Goal: Task Accomplishment & Management: Use online tool/utility

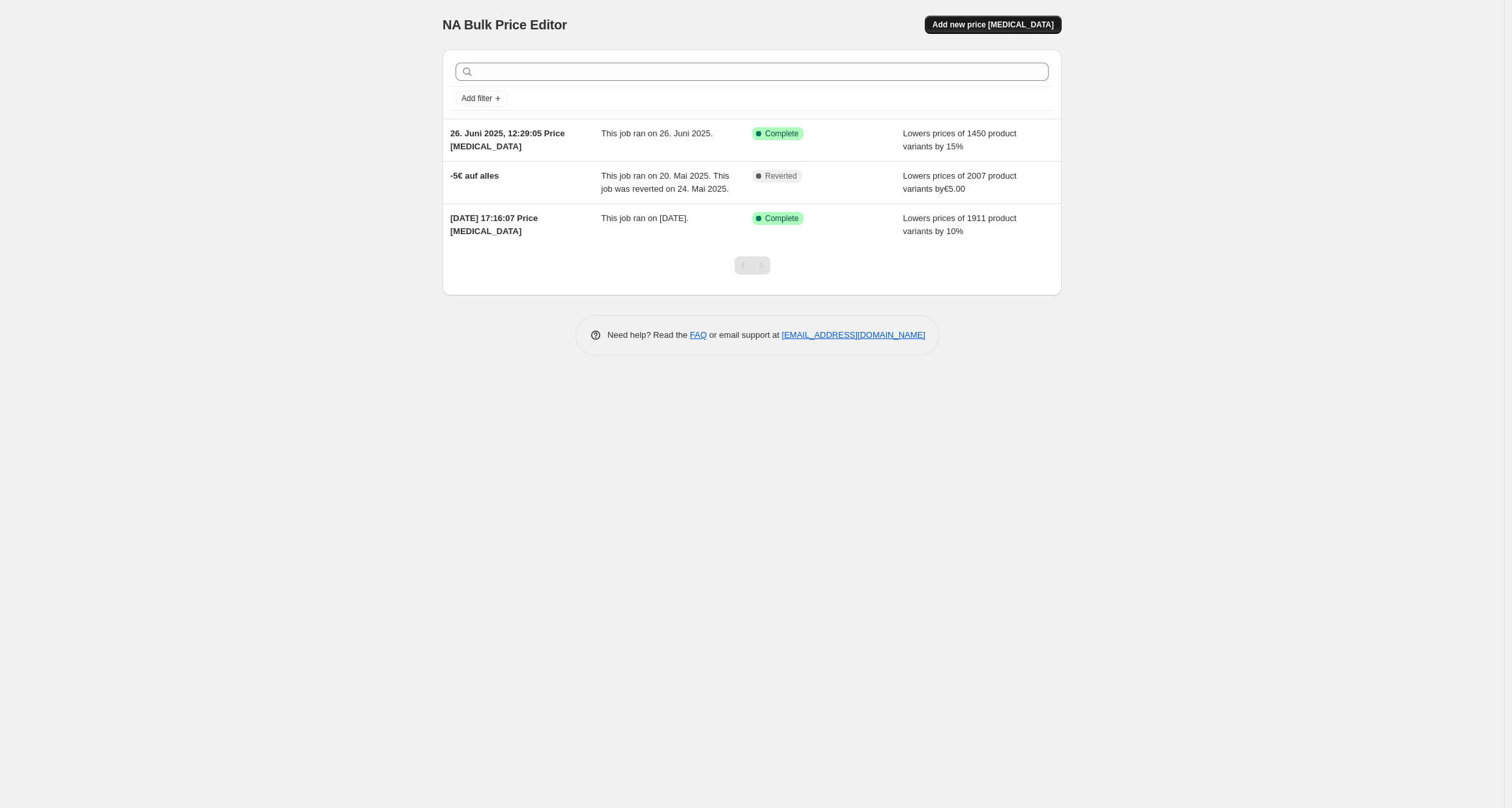
click at [972, 25] on span "Add new price [MEDICAL_DATA]" at bounding box center [993, 25] width 121 height 11
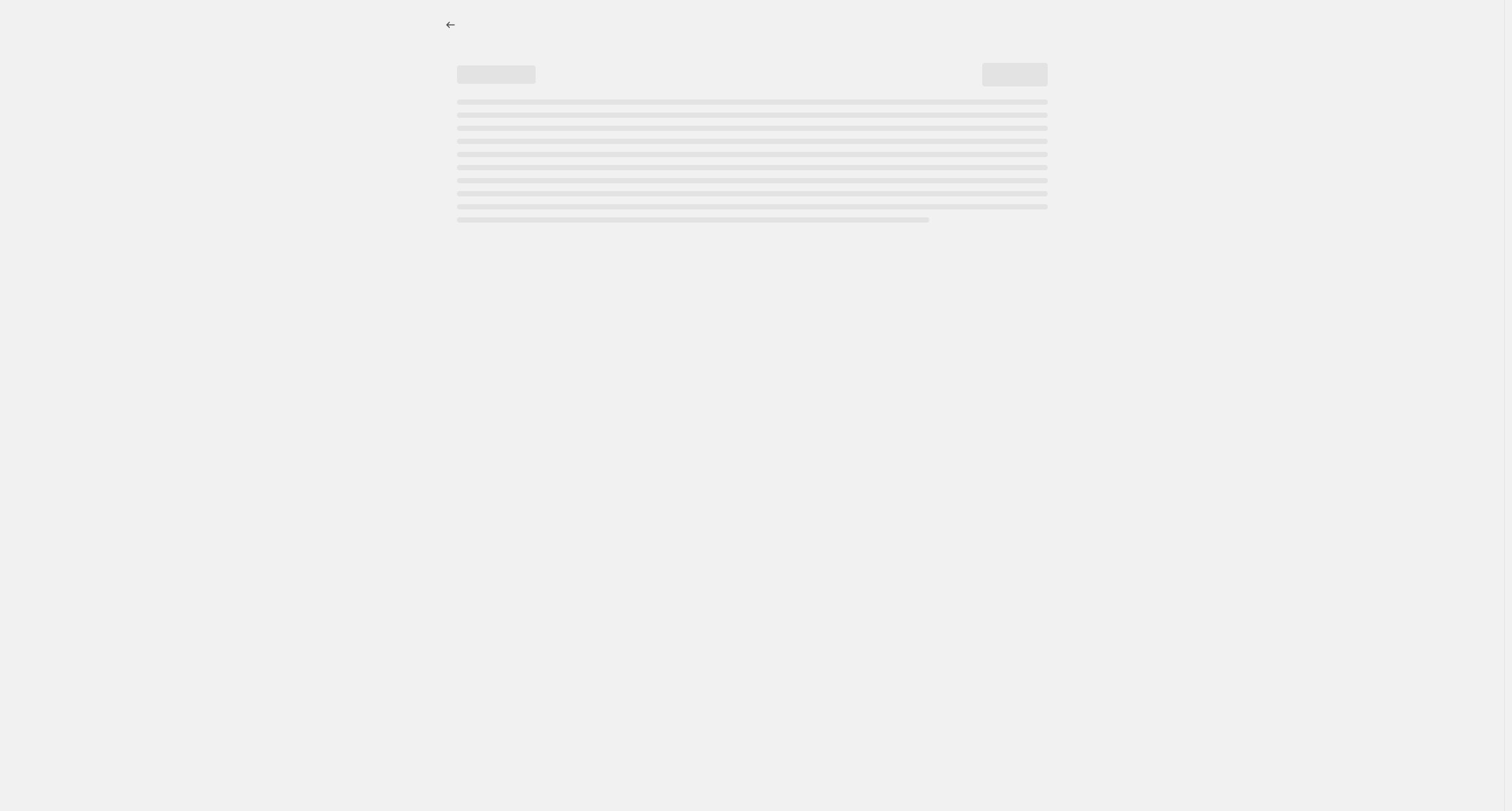
select select "percentage"
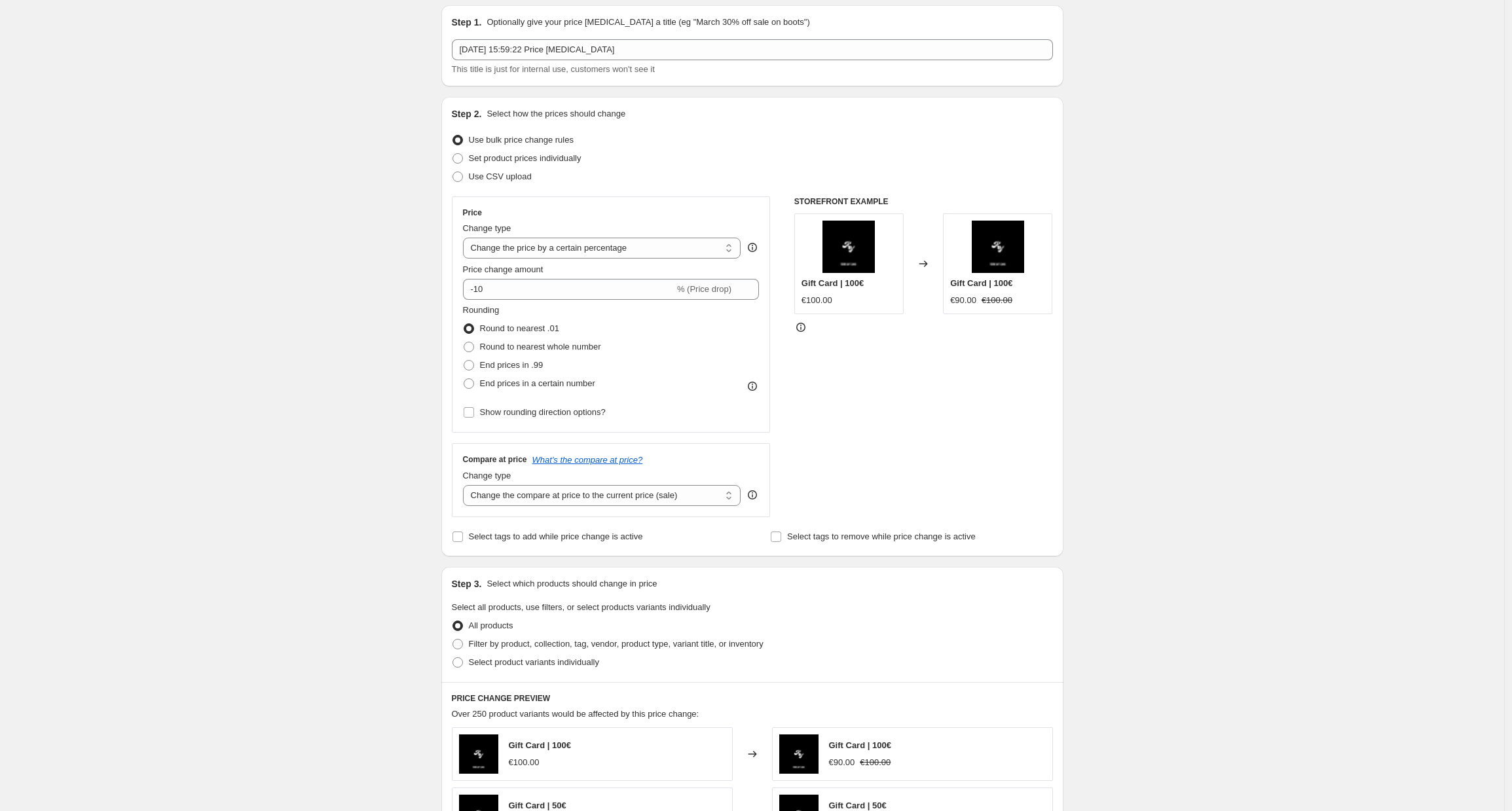
scroll to position [120, 0]
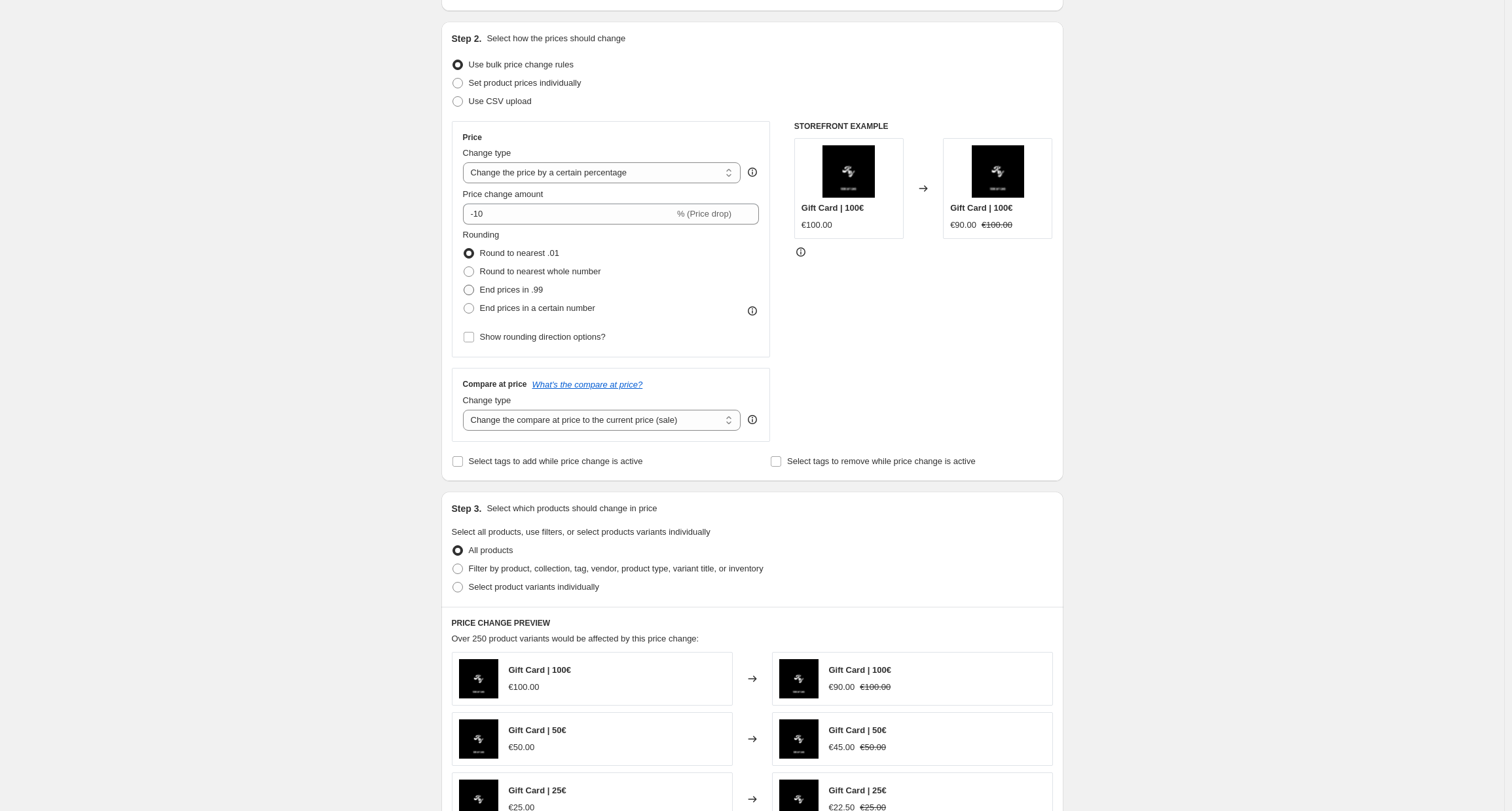
click at [516, 290] on span "End prices in .99" at bounding box center [512, 290] width 64 height 10
click at [464, 286] on input "End prices in .99" at bounding box center [463, 285] width 1 height 1
radio input "true"
click at [532, 587] on span "Select product variants individually" at bounding box center [534, 587] width 131 height 10
click at [453, 582] on input "Select product variants individually" at bounding box center [453, 582] width 1 height 1
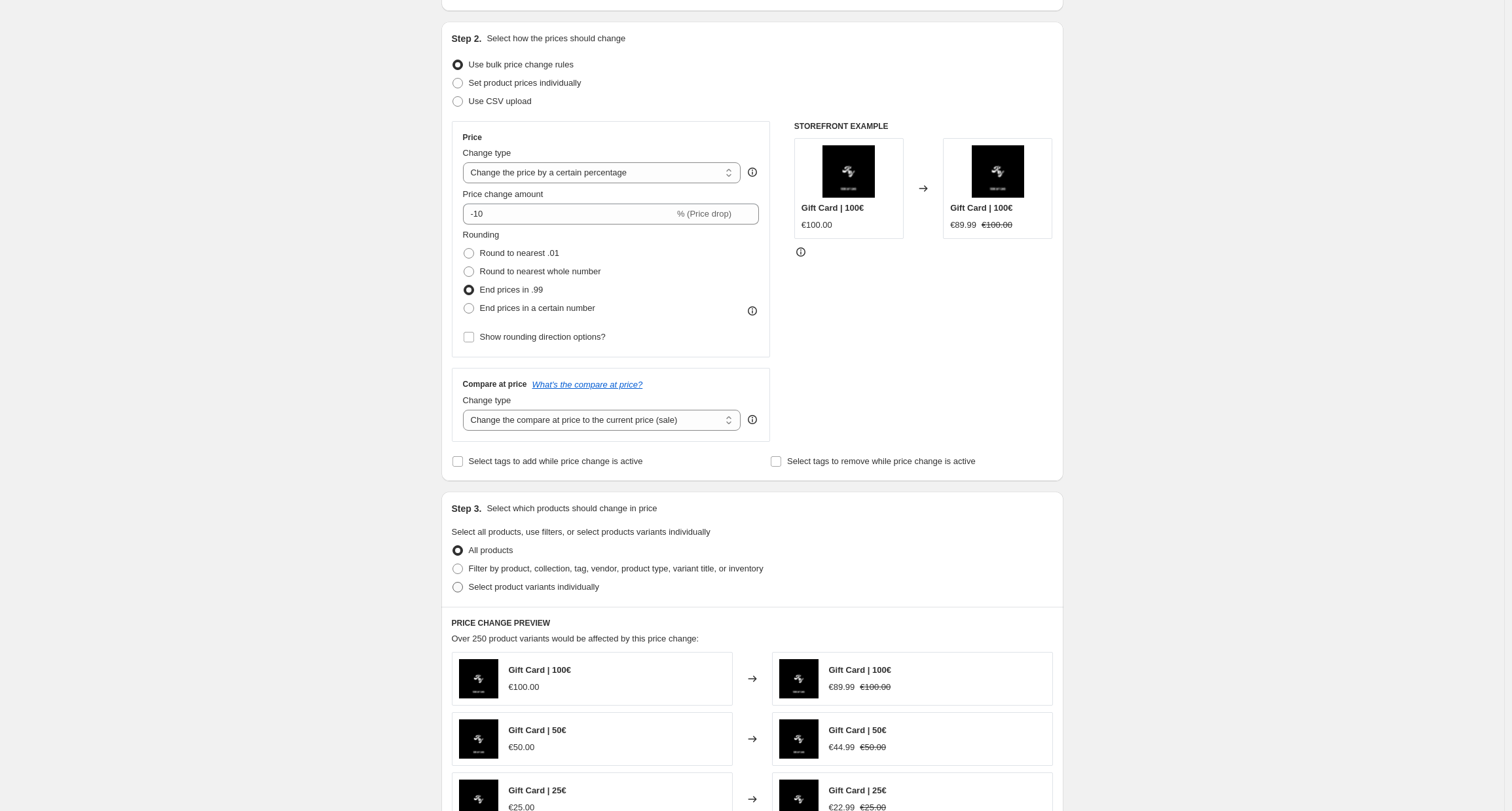
radio input "true"
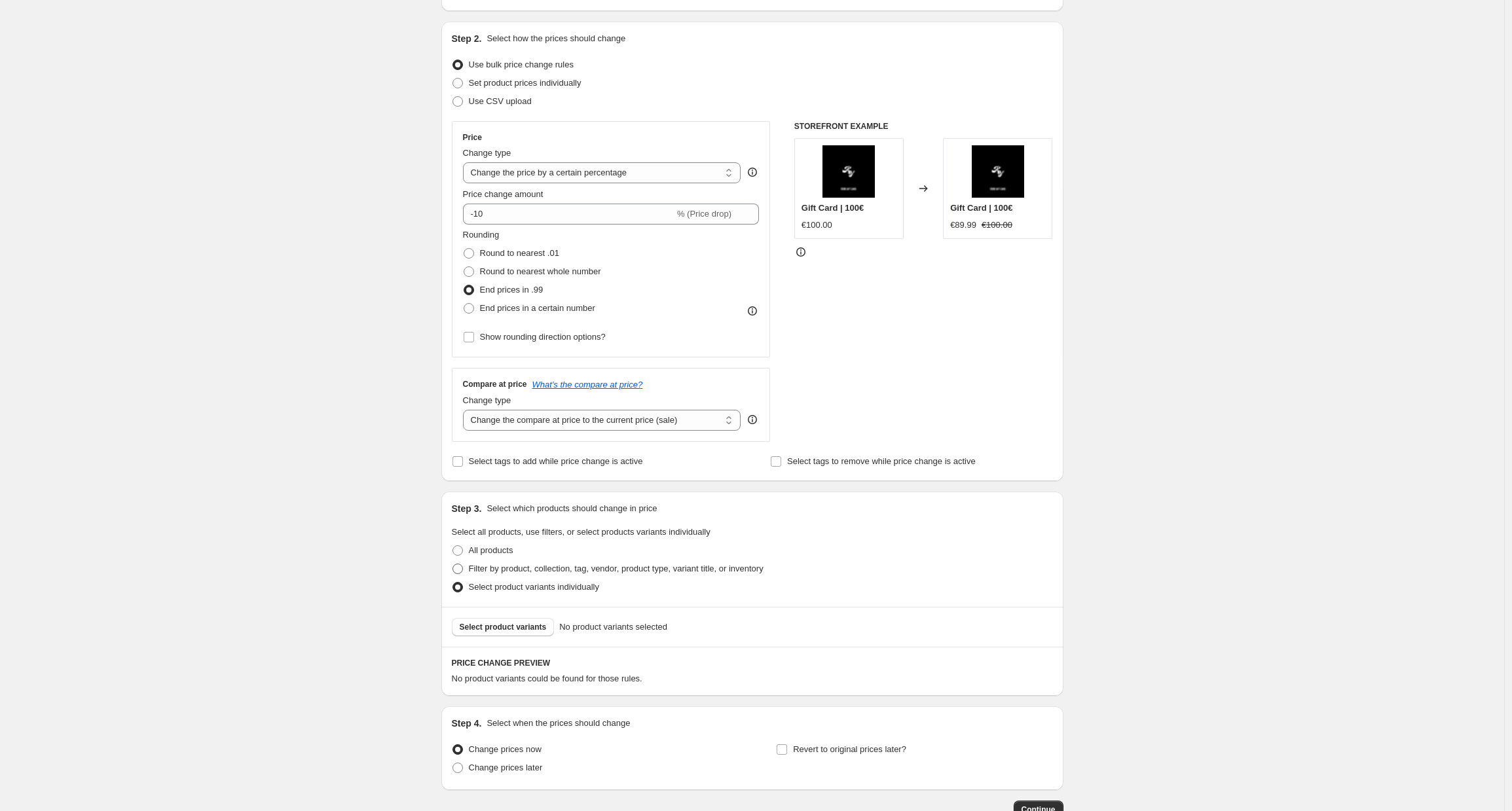
click at [509, 568] on span "Filter by product, collection, tag, vendor, product type, variant title, or inv…" at bounding box center [615, 568] width 294 height 10
click at [453, 564] on input "Filter by product, collection, tag, vendor, product type, variant title, or inv…" at bounding box center [453, 564] width 1 height 1
radio input "true"
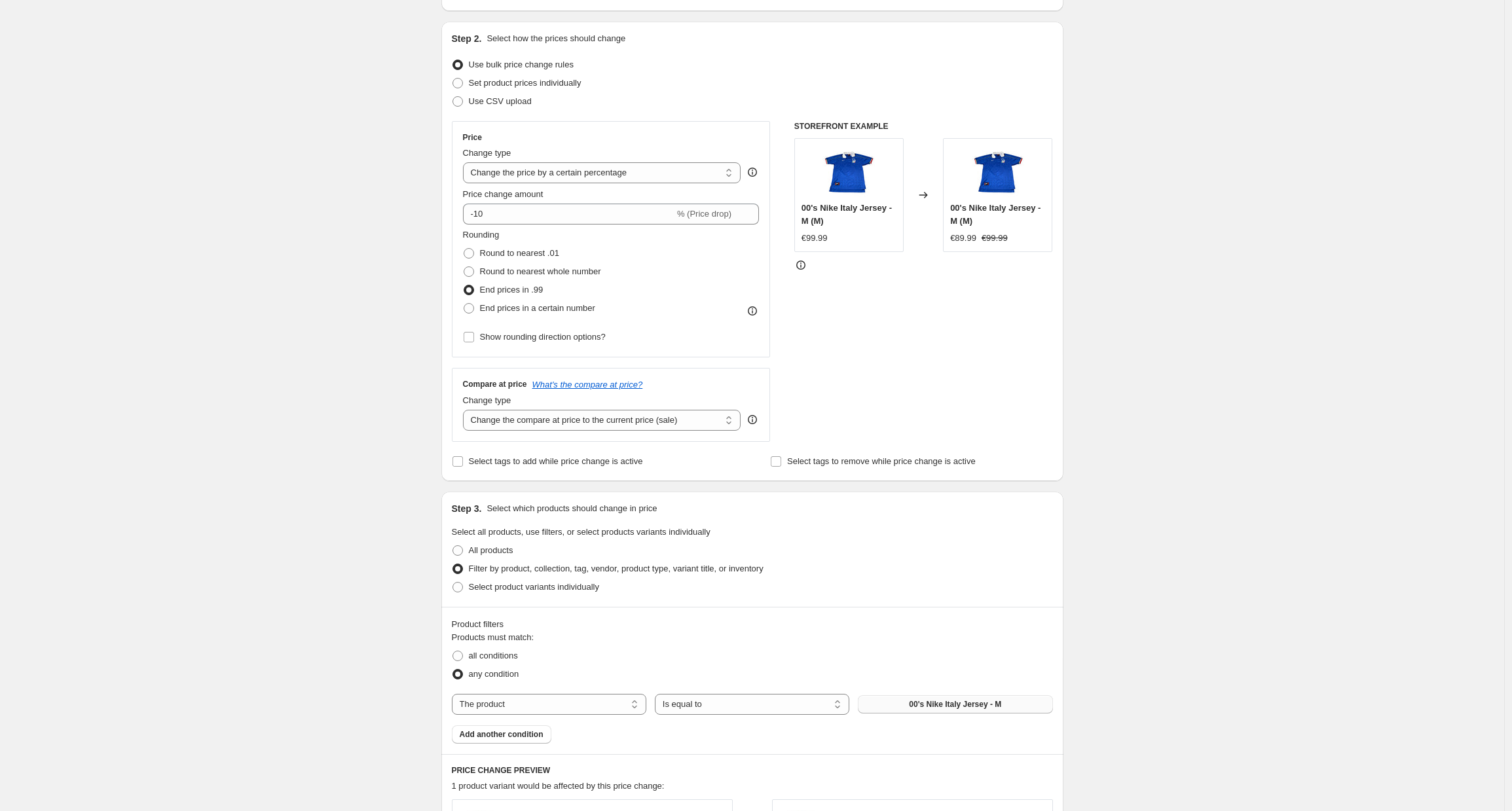
click at [887, 707] on button "00's Nike Italy Jersey - M" at bounding box center [954, 704] width 194 height 18
click at [555, 703] on select "The product The product's collection The product's tag The product's vendor The…" at bounding box center [549, 703] width 194 height 21
select select "collection"
click at [837, 703] on select "Is equal to Is not equal to" at bounding box center [751, 703] width 194 height 21
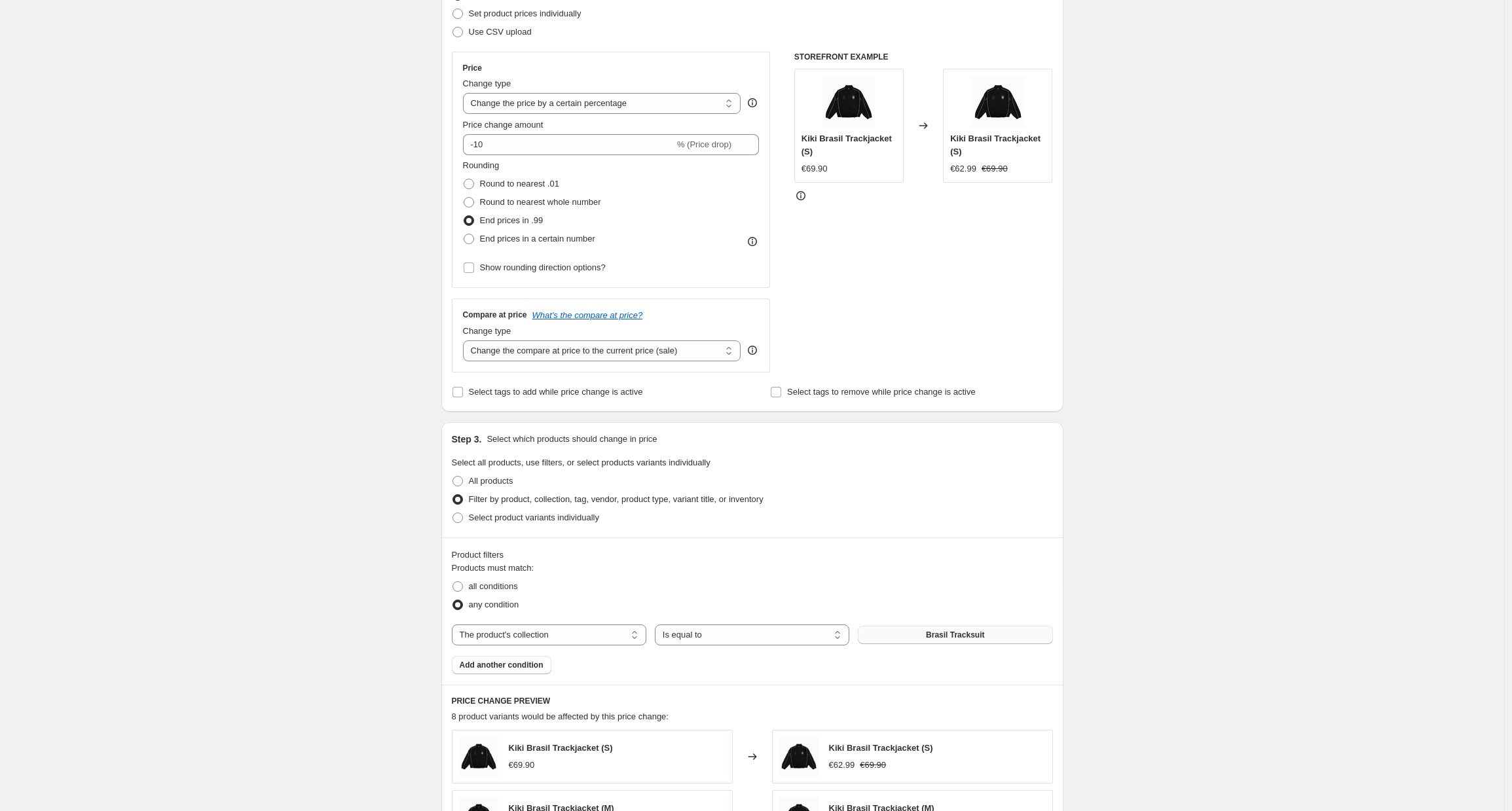
click at [884, 635] on button "Brasil Tracksuit" at bounding box center [954, 635] width 194 height 18
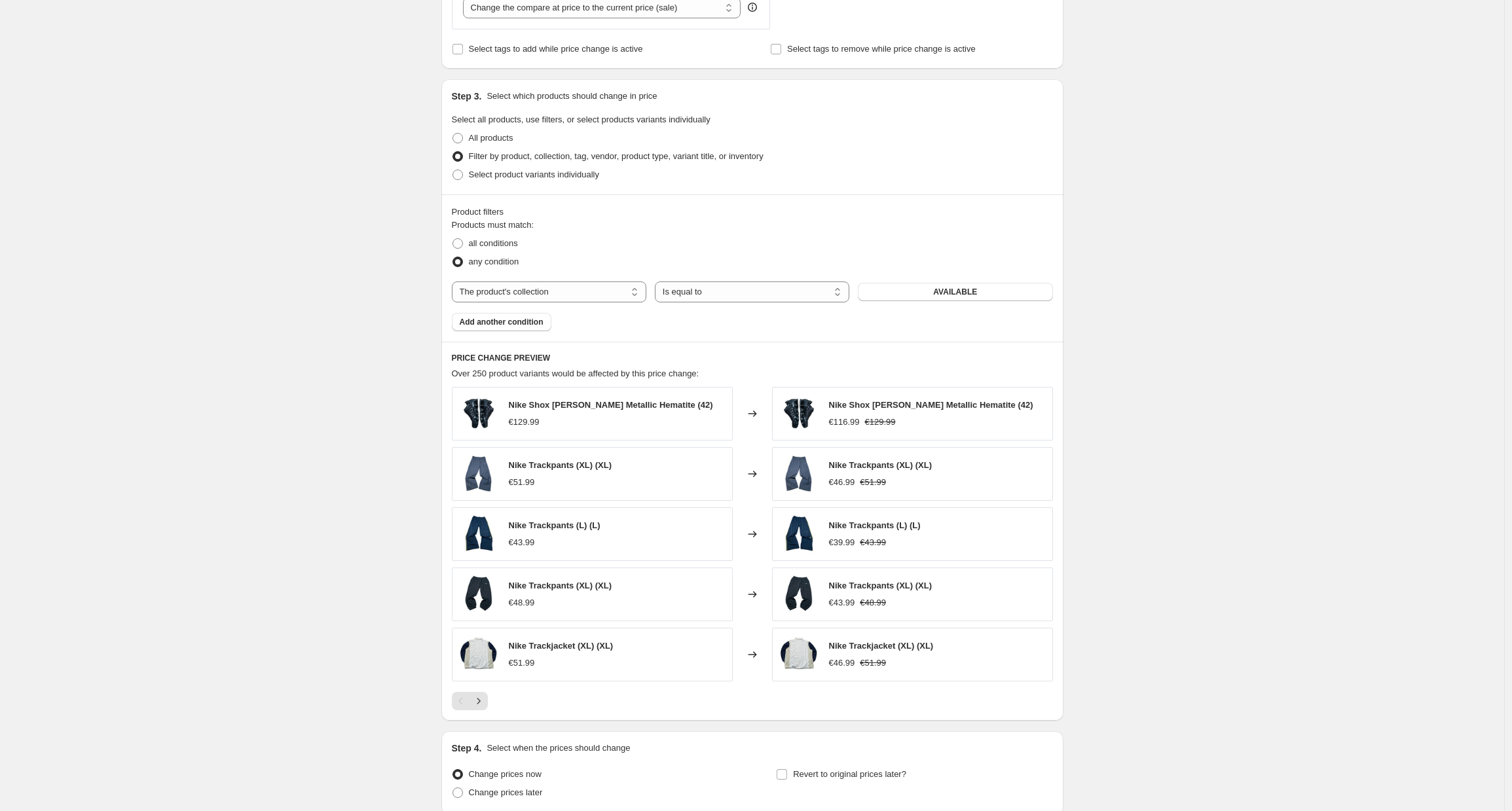
scroll to position [644, 0]
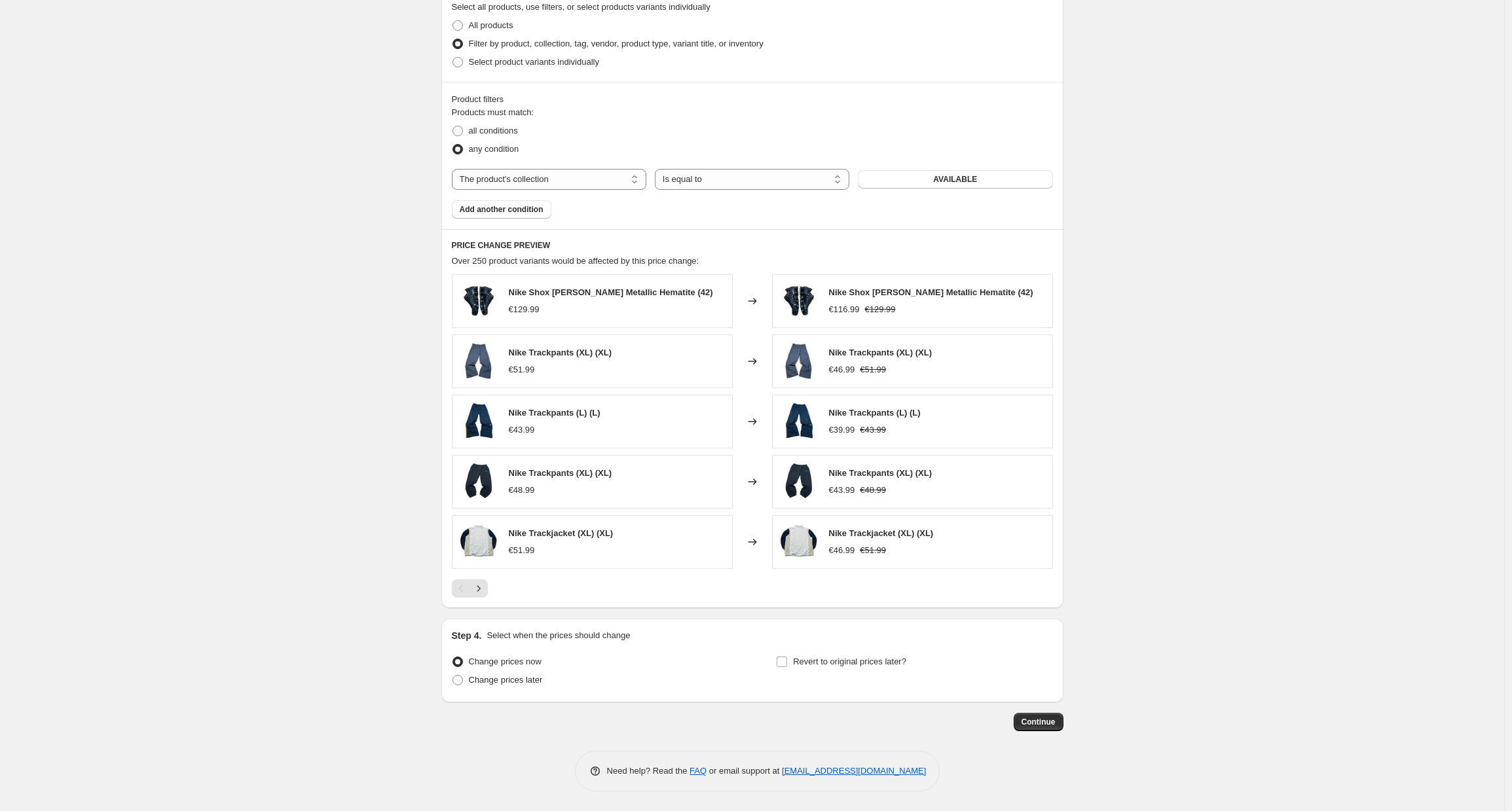
click at [305, 396] on div "Create new price change job. This page is ready Create new price change job Dra…" at bounding box center [751, 83] width 1504 height 1455
click at [488, 587] on button "Next" at bounding box center [479, 588] width 18 height 18
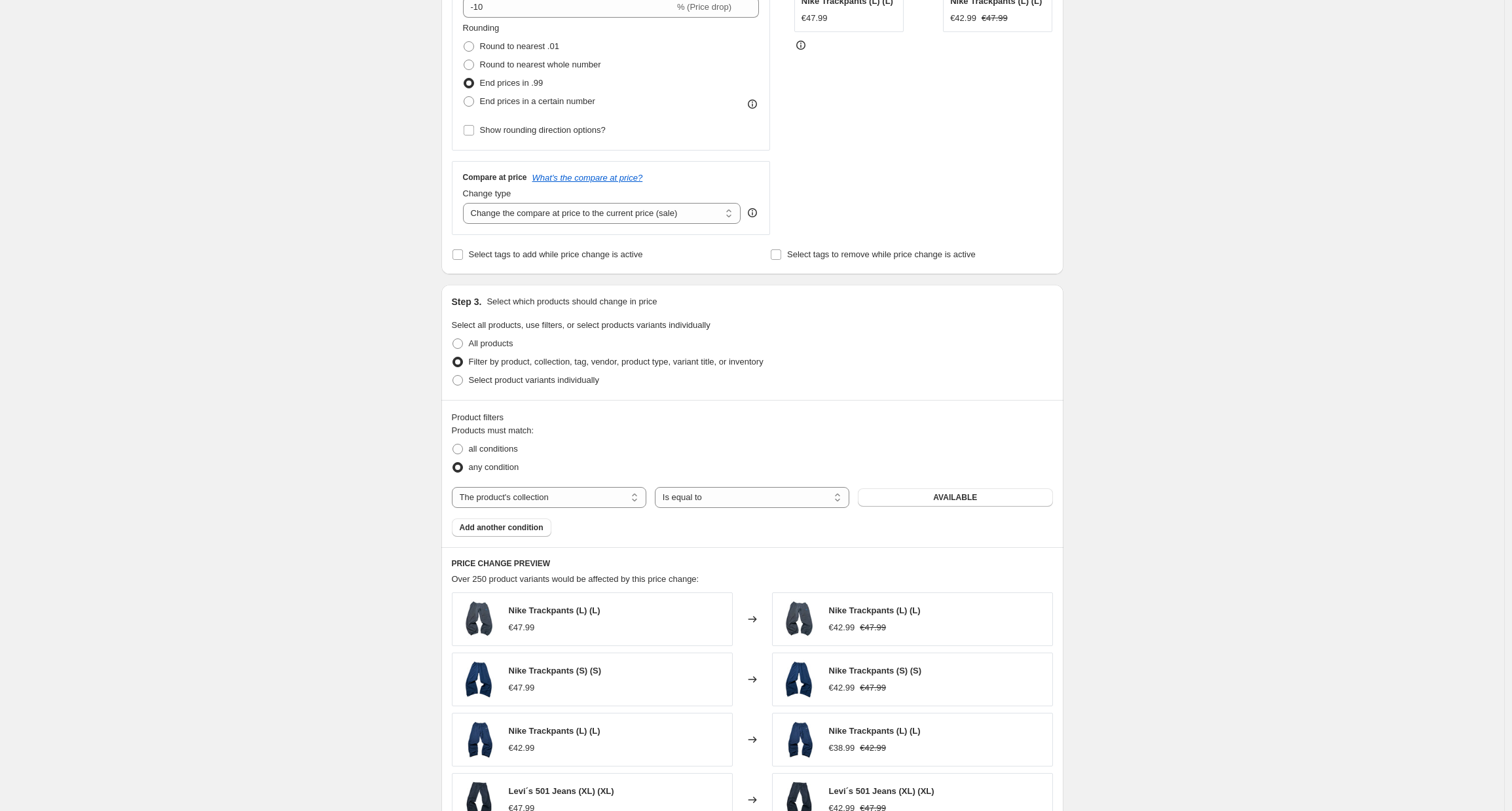
scroll to position [0, 0]
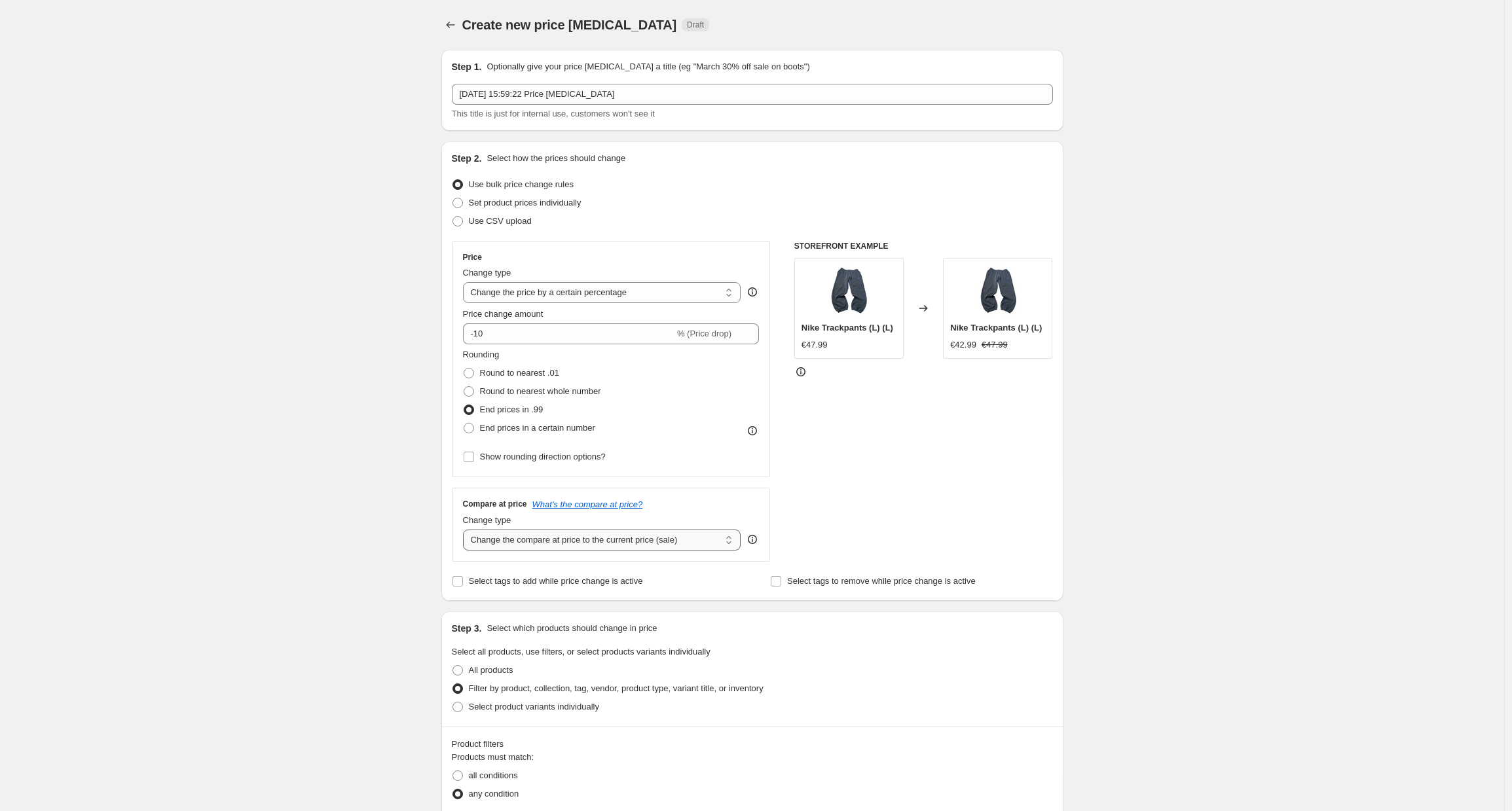
click at [563, 541] on select "Change the compare at price to the current price (sale) Change the compare at p…" at bounding box center [602, 539] width 278 height 21
select select "no_change"
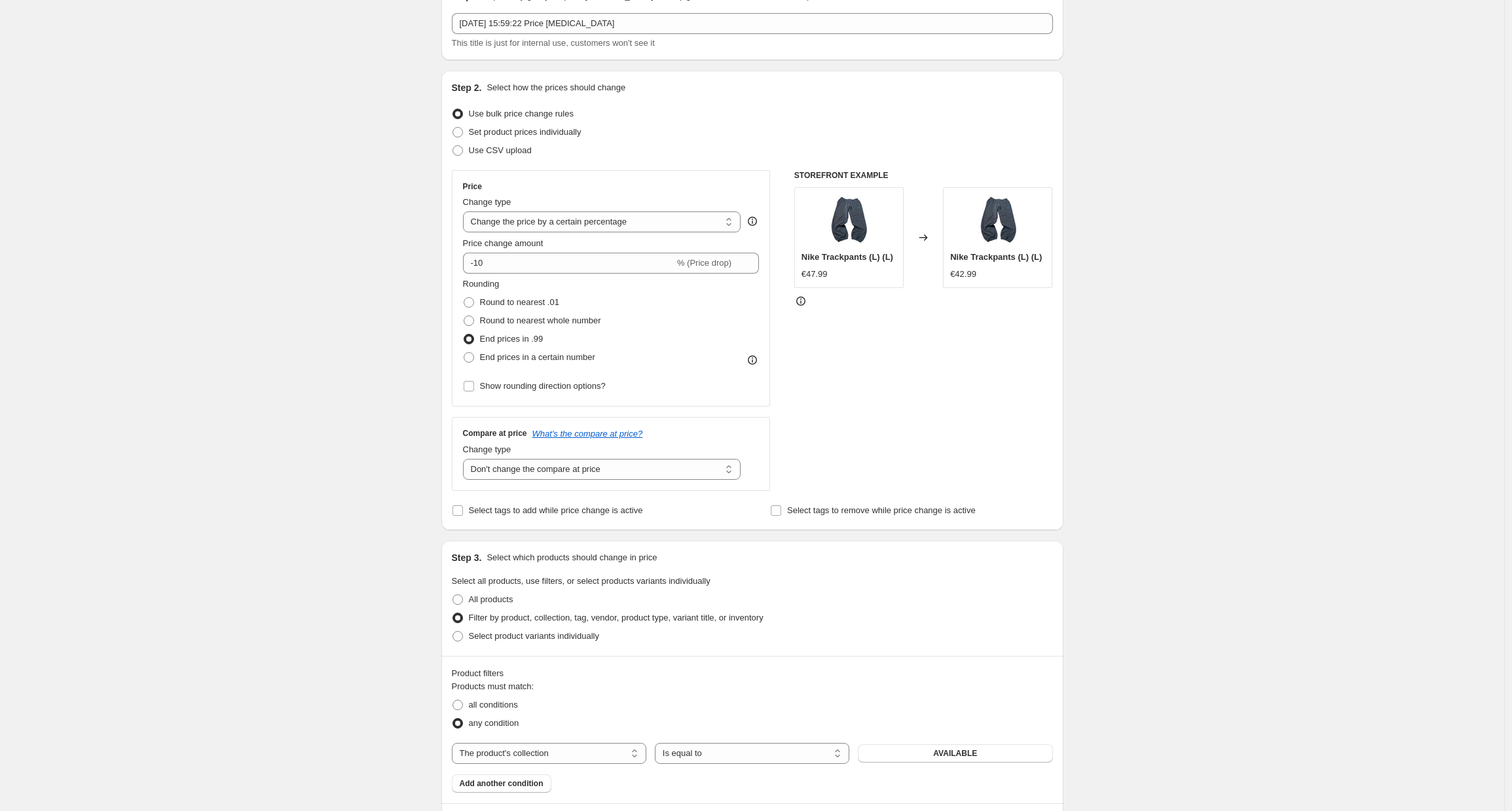
scroll to position [73, 0]
click at [523, 259] on input "-10" at bounding box center [568, 260] width 211 height 21
click at [193, 289] on div "Create new price change job. This page is ready Create new price change job Dra…" at bounding box center [751, 654] width 1504 height 1455
click at [544, 257] on input "-15" at bounding box center [568, 260] width 211 height 21
type input "-13"
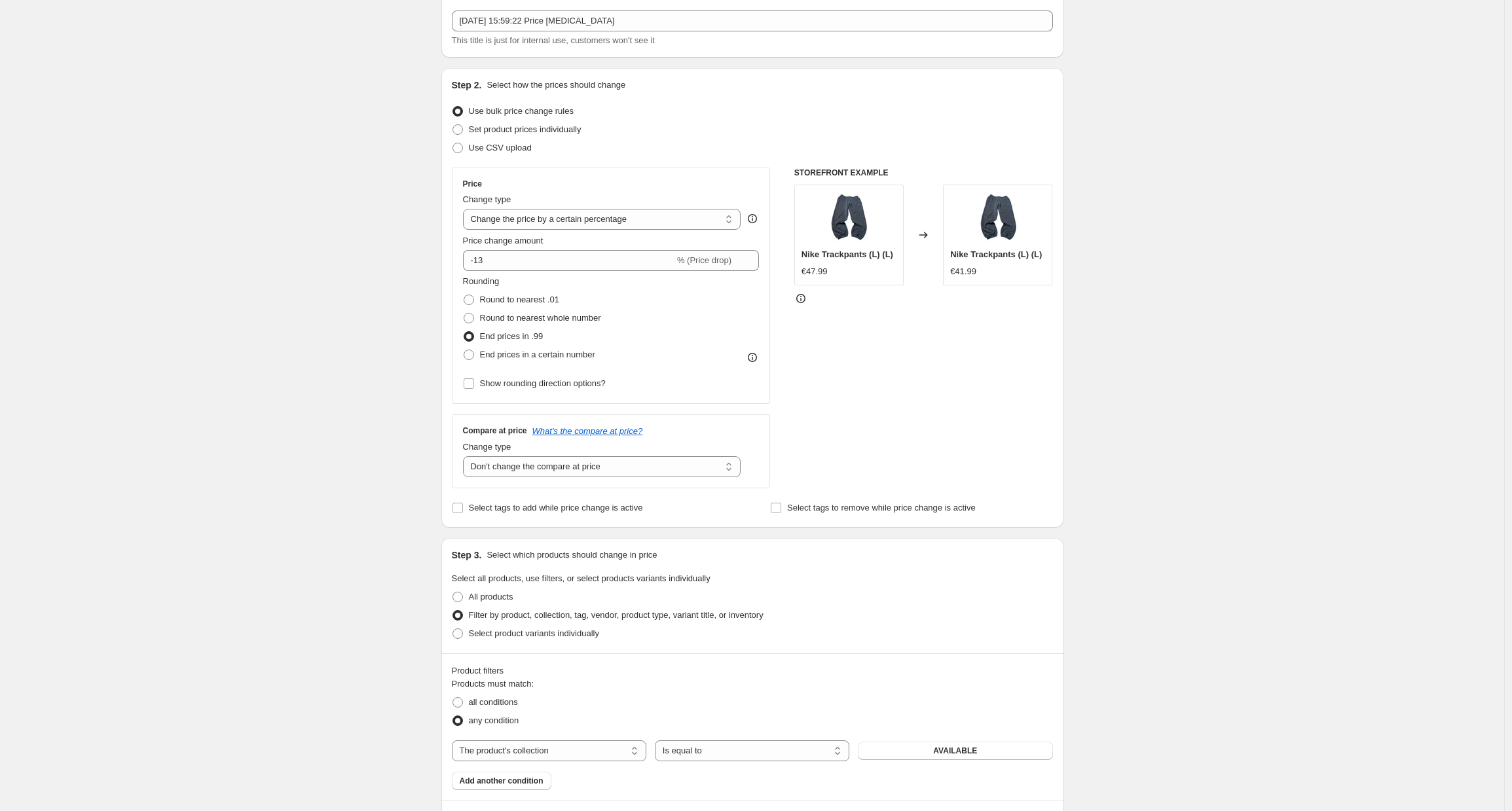
click at [302, 343] on div "Create new price change job. This page is ready Create new price change job Dra…" at bounding box center [751, 654] width 1504 height 1455
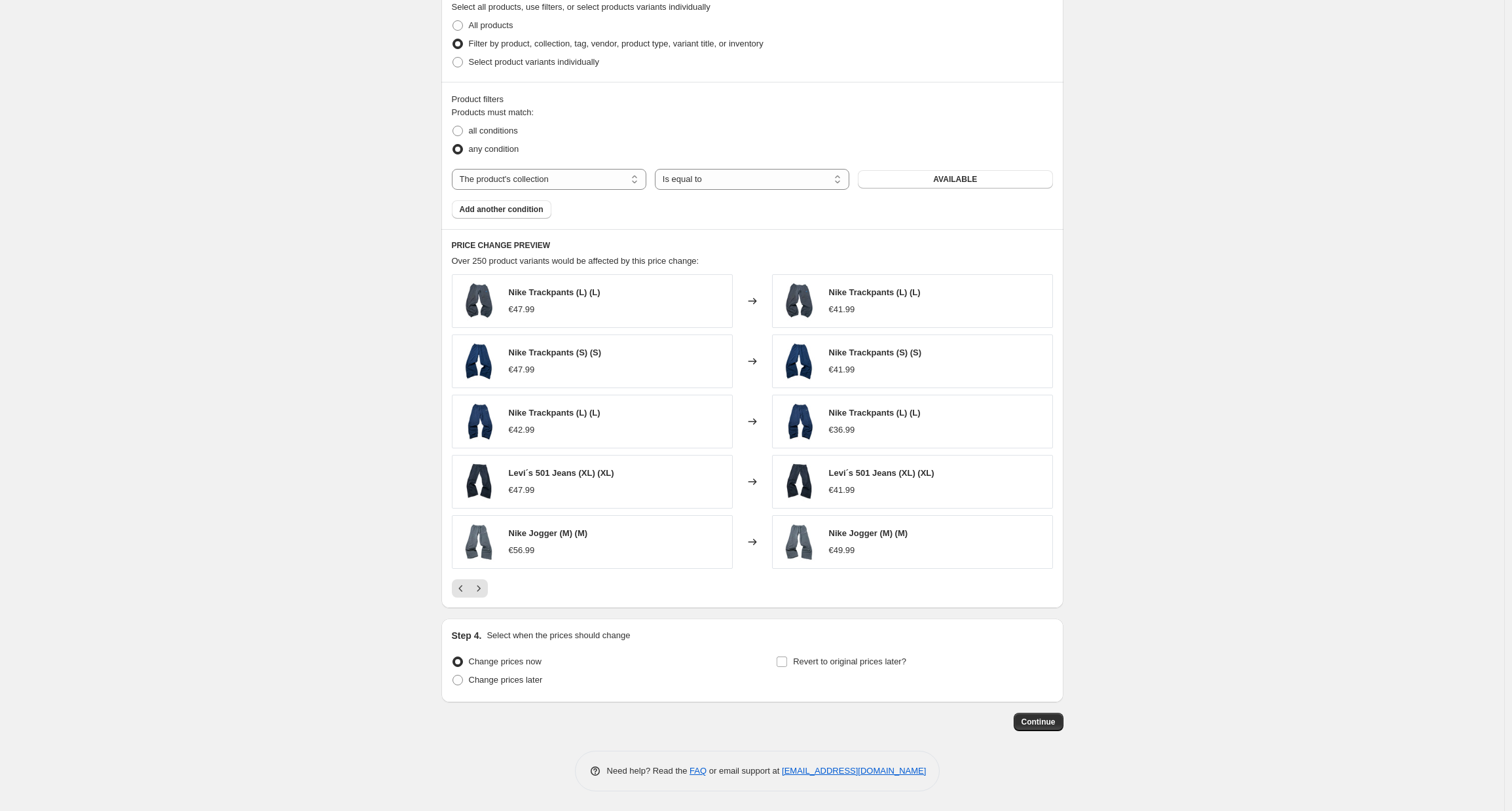
scroll to position [621, 0]
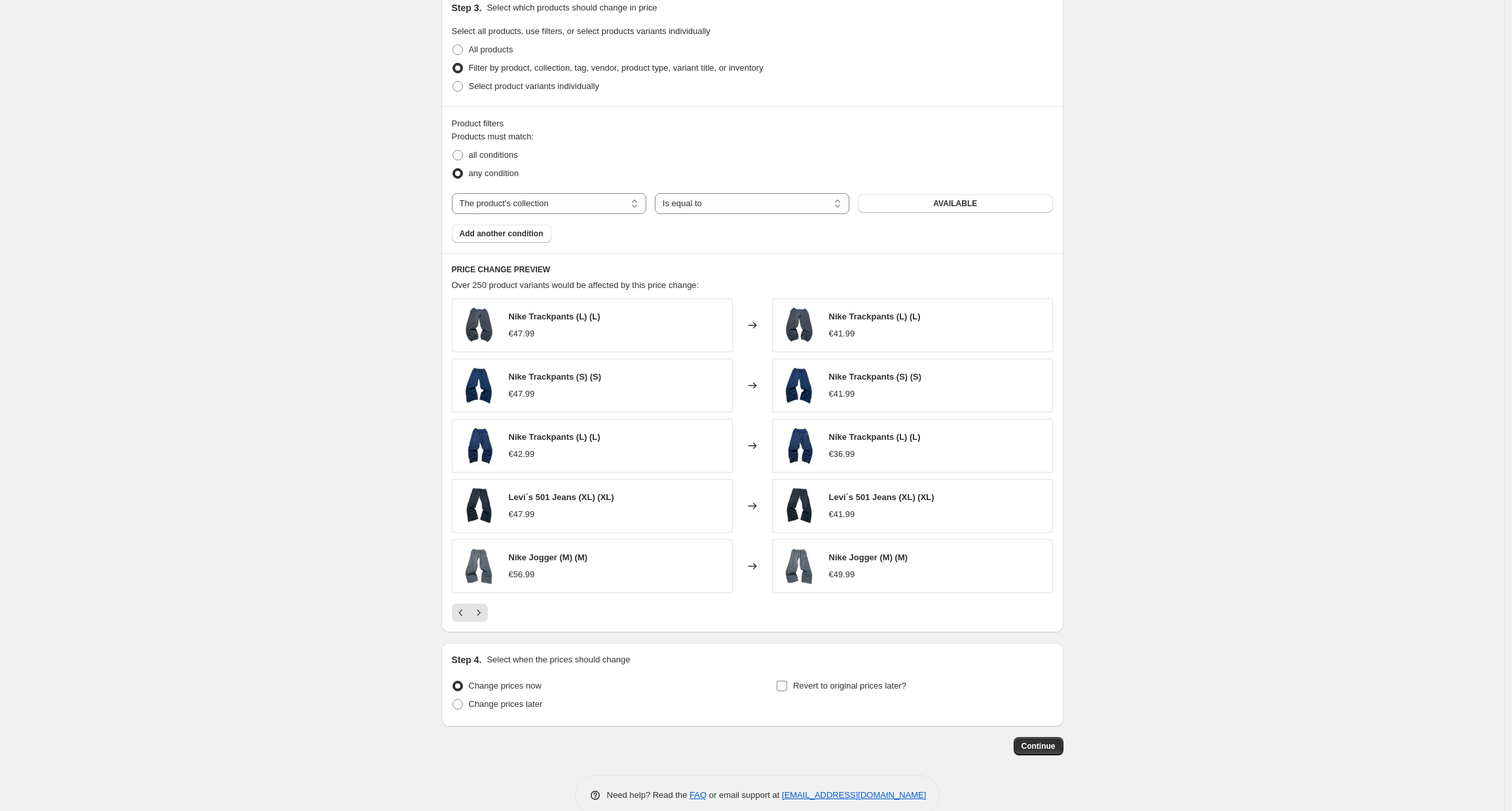
click at [867, 684] on span "Revert to original prices later?" at bounding box center [849, 685] width 113 height 10
click at [787, 684] on input "Revert to original prices later?" at bounding box center [782, 686] width 11 height 11
checkbox input "true"
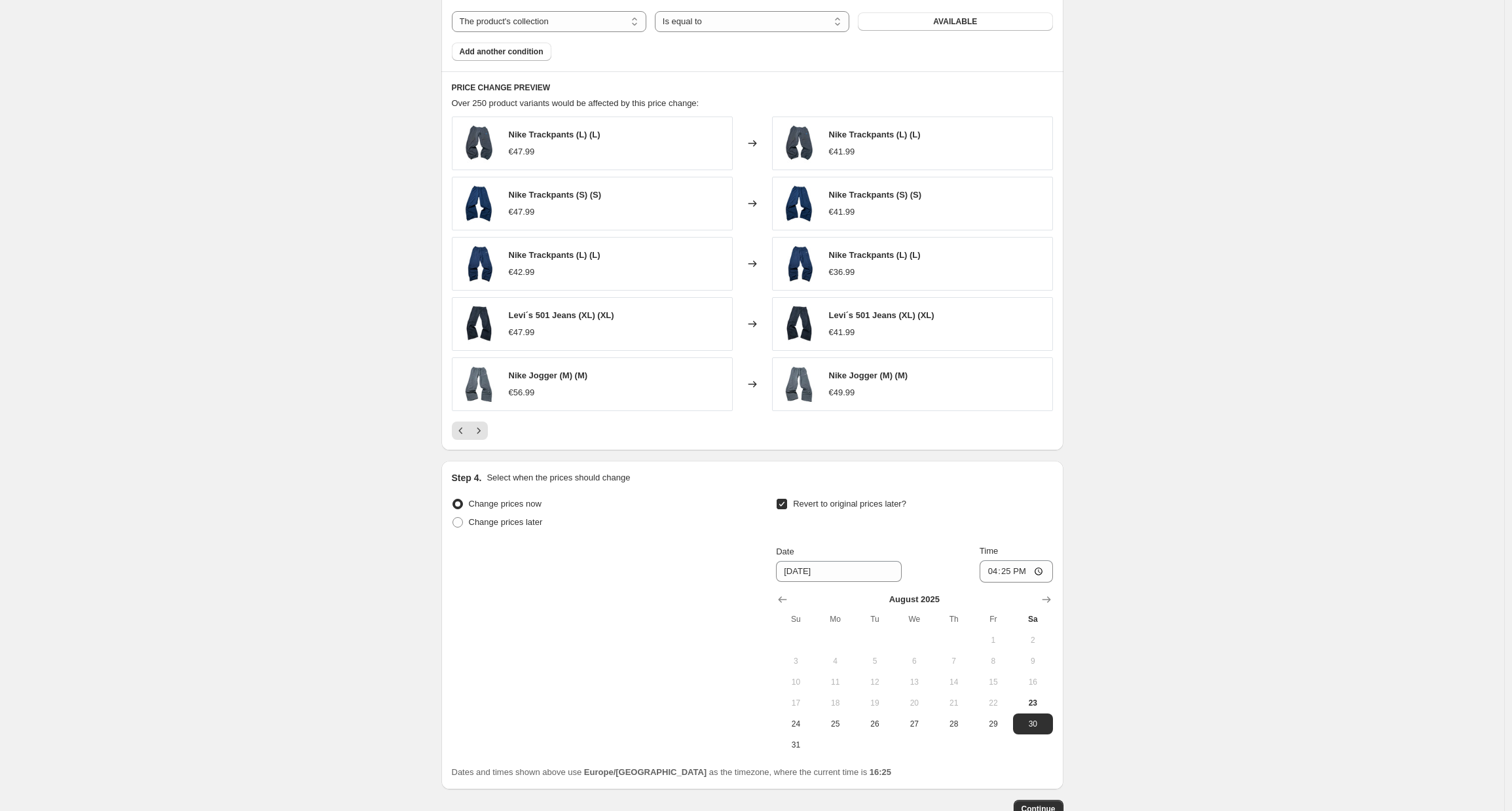
scroll to position [863, 0]
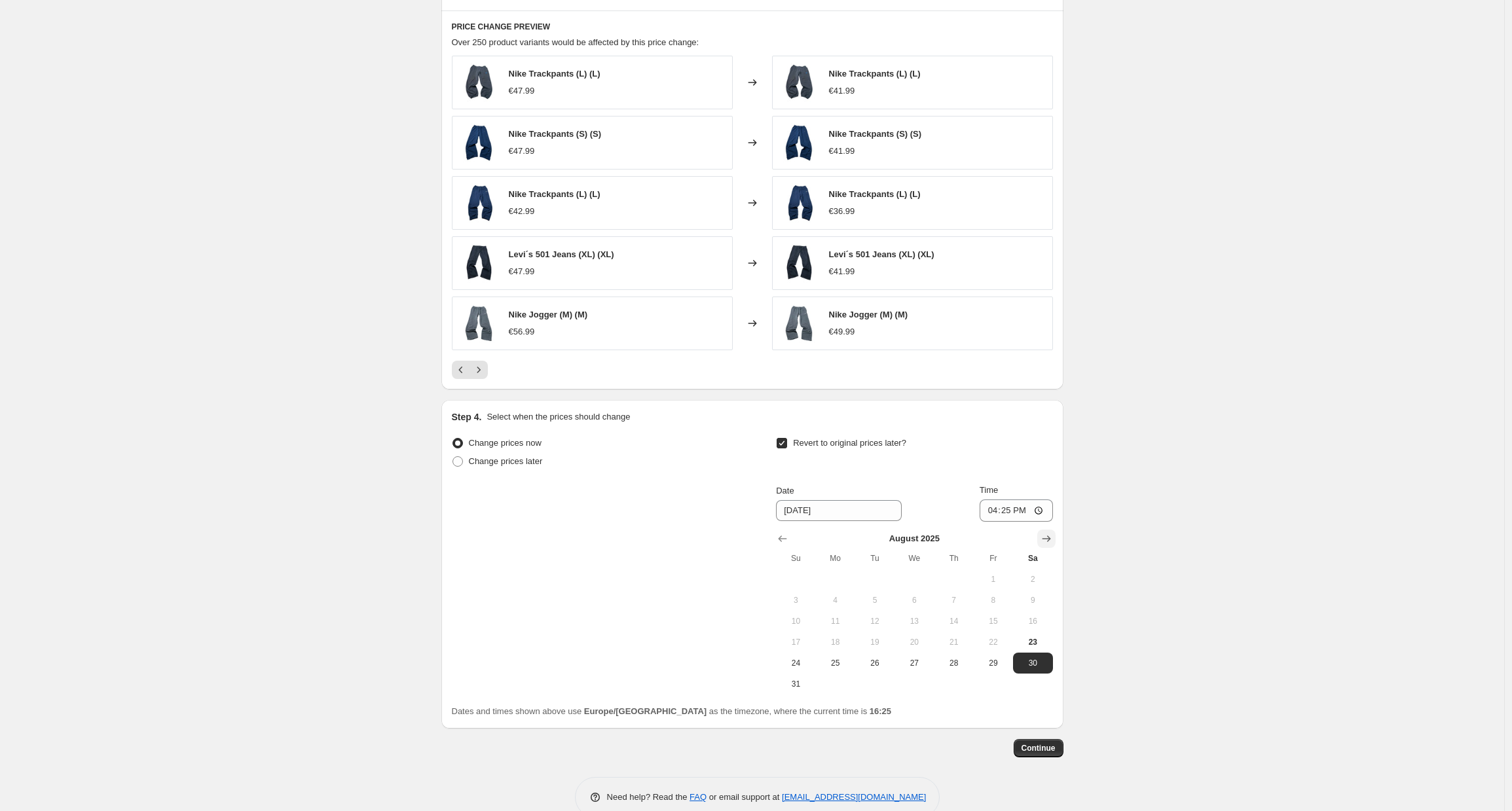
click at [1042, 539] on button "Show next month, September 2025" at bounding box center [1046, 538] width 18 height 18
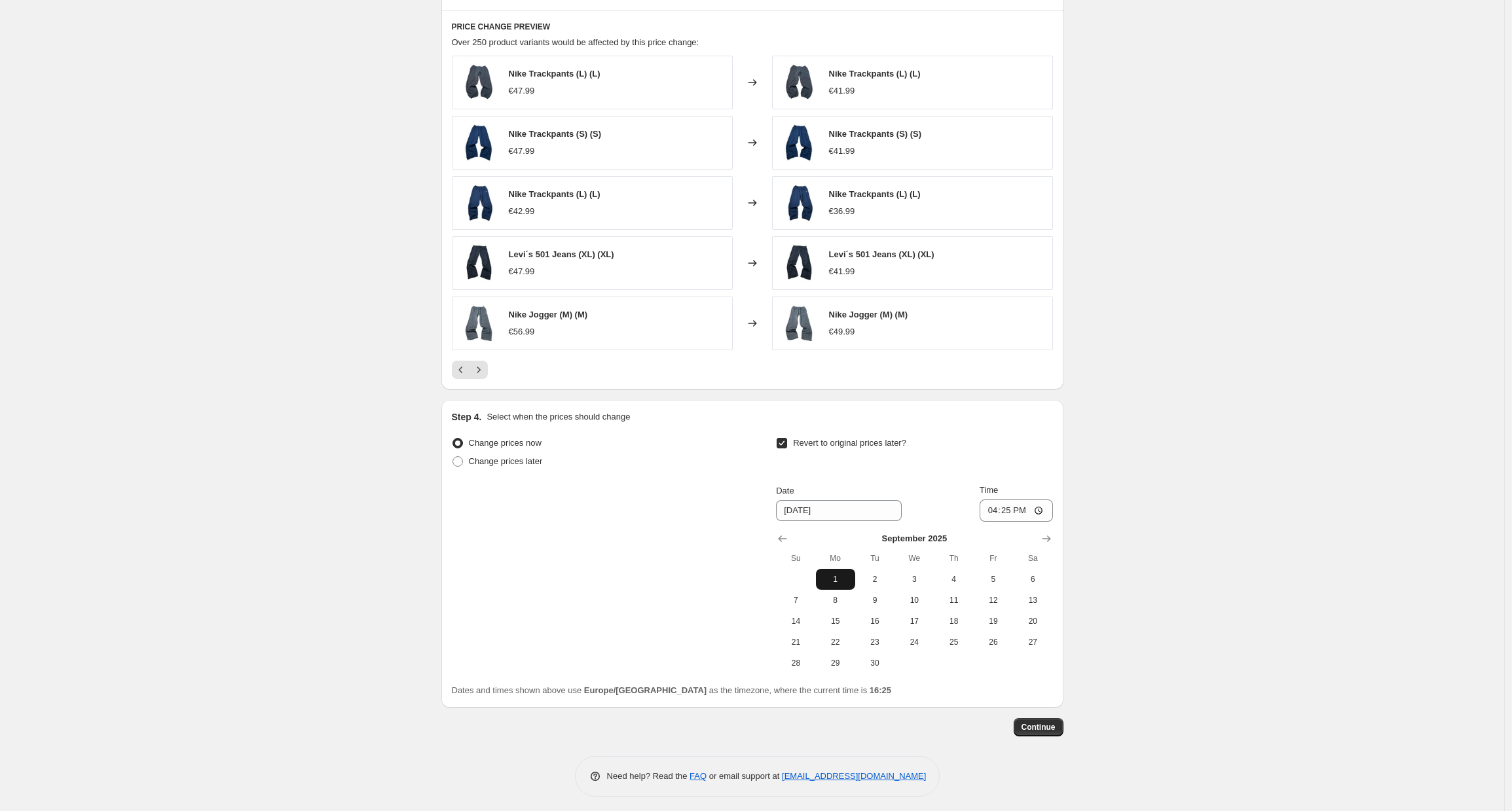
click at [841, 577] on span "1" at bounding box center [835, 579] width 28 height 11
type input "9/1/2025"
click at [1013, 511] on input "16:25" at bounding box center [1016, 510] width 73 height 22
type input "23:59"
click at [1056, 730] on span "Continue" at bounding box center [1038, 727] width 34 height 11
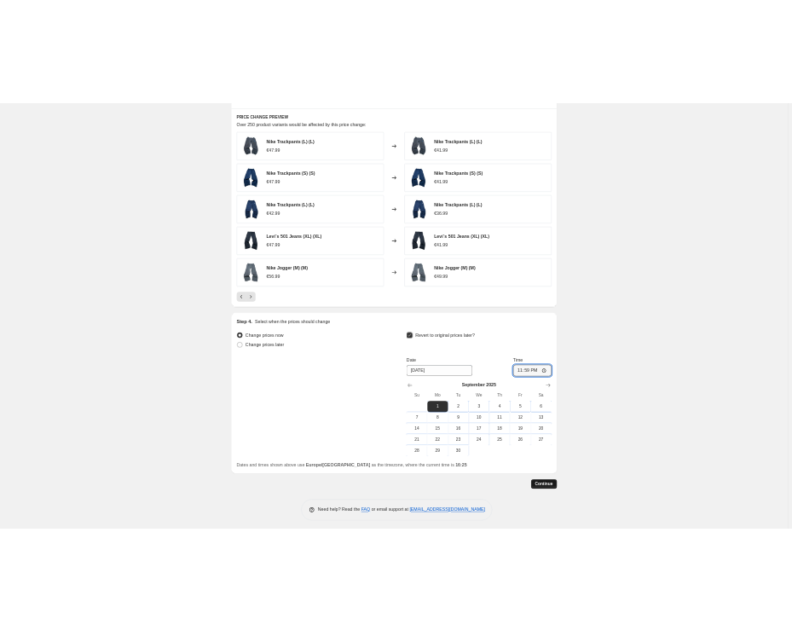
scroll to position [0, 0]
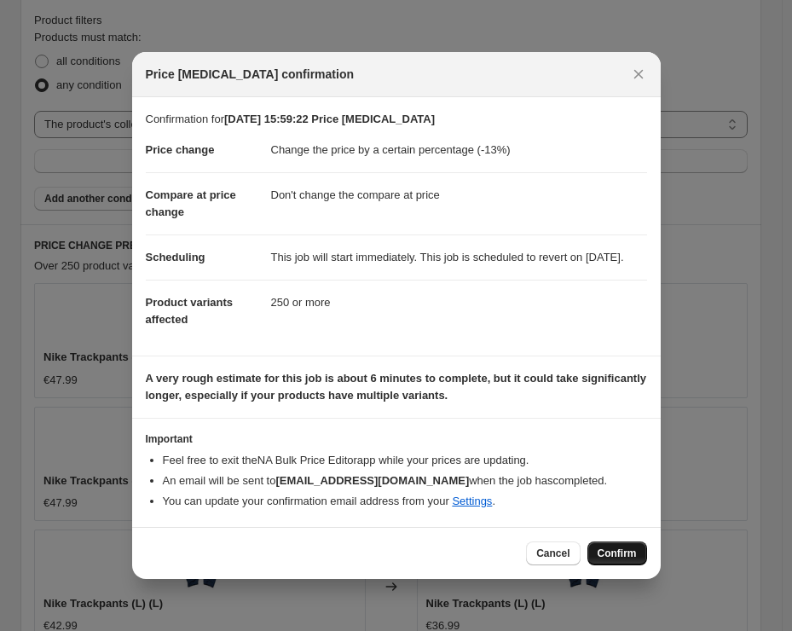
click at [604, 560] on span "Confirm" at bounding box center [616, 553] width 39 height 14
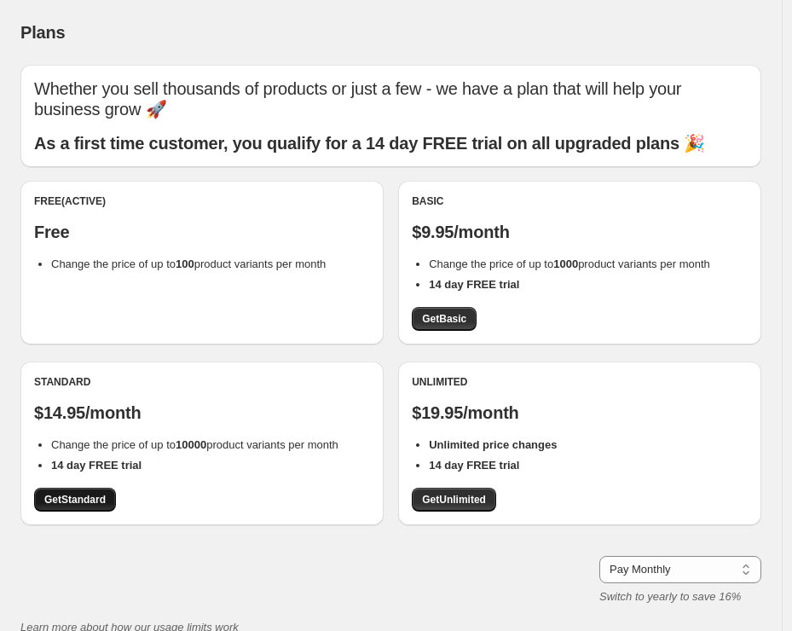
click at [74, 494] on span "Get Standard" at bounding box center [74, 500] width 61 height 14
